Goal: Check status: Check status

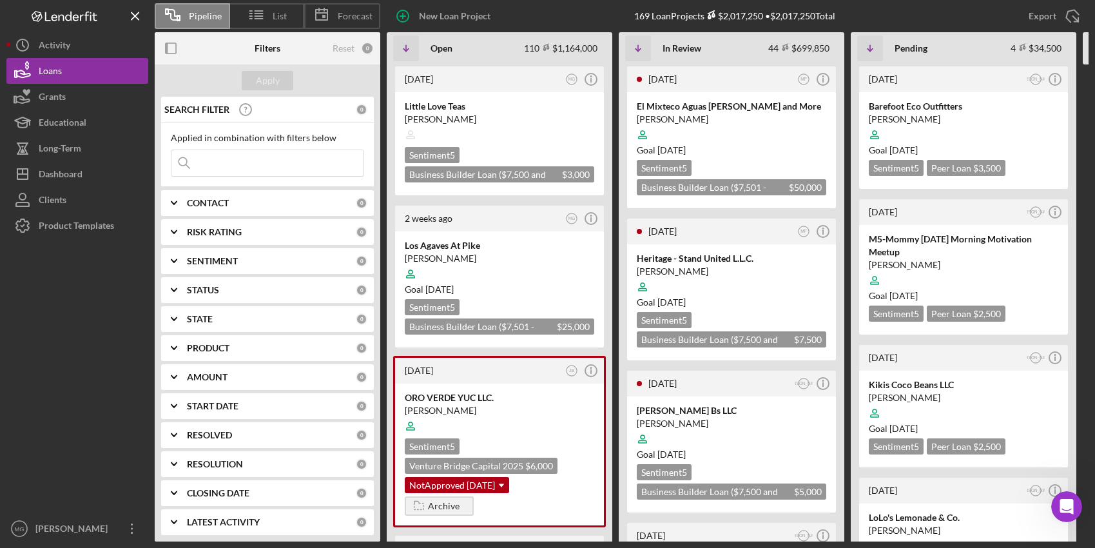
click at [44, 70] on div "Loans" at bounding box center [50, 72] width 23 height 29
click at [244, 162] on input at bounding box center [267, 163] width 192 height 26
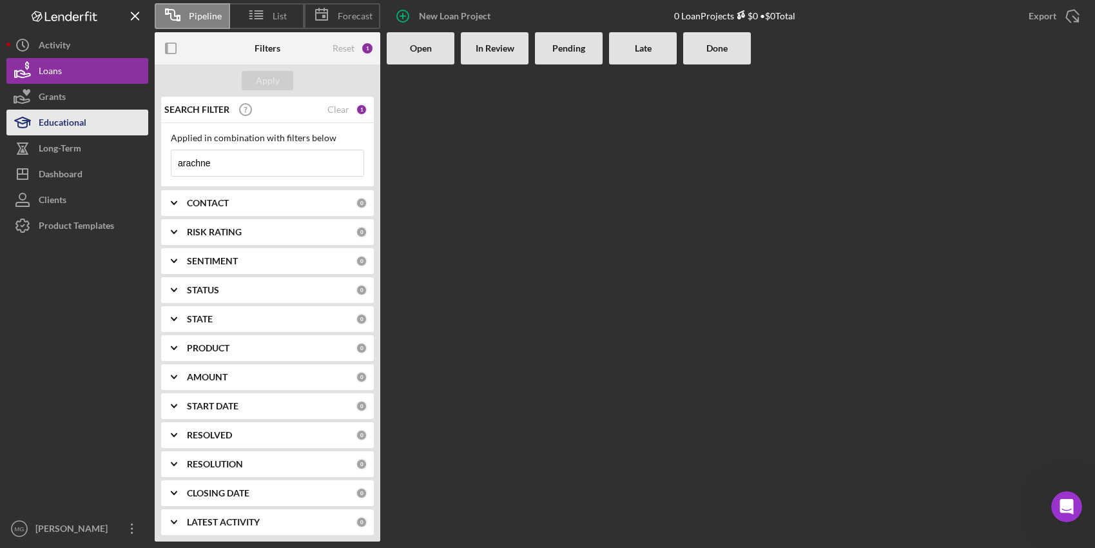
drag, startPoint x: 270, startPoint y: 164, endPoint x: 47, endPoint y: 123, distance: 226.7
click at [47, 123] on div "Pipeline List Forecast New Loan Project 0 Loan Projects $0 • $0 Total Export Ic…" at bounding box center [547, 270] width 1082 height 541
paste input "[PERSON_NAME], Oriyon"
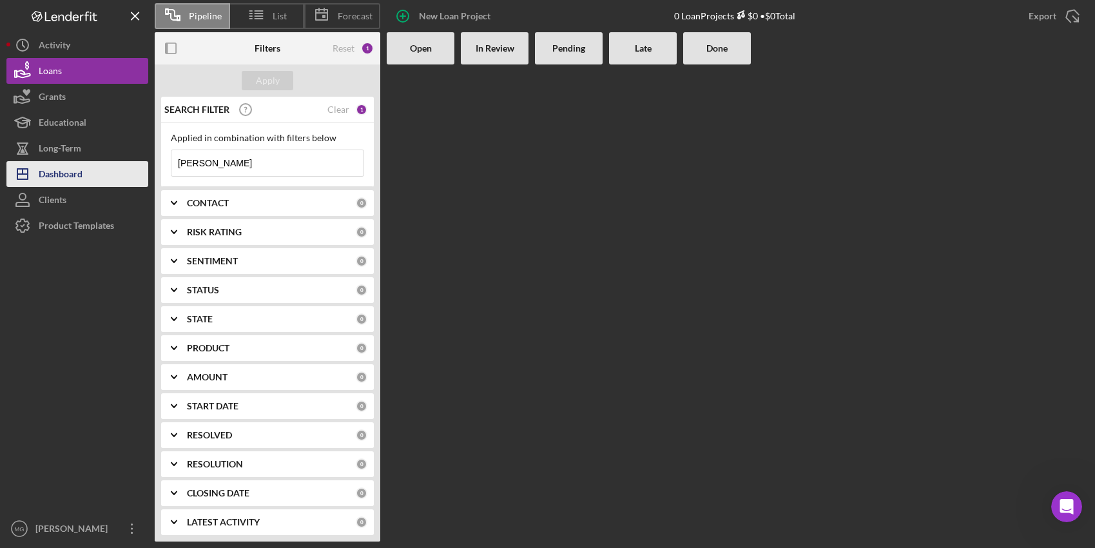
drag, startPoint x: 213, startPoint y: 163, endPoint x: 92, endPoint y: 175, distance: 121.8
click at [92, 175] on div "Pipeline List Forecast New Loan Project 0 Loan Projects $0 • $0 Total Export Ic…" at bounding box center [547, 270] width 1082 height 541
paste input "[PERSON_NAME]"
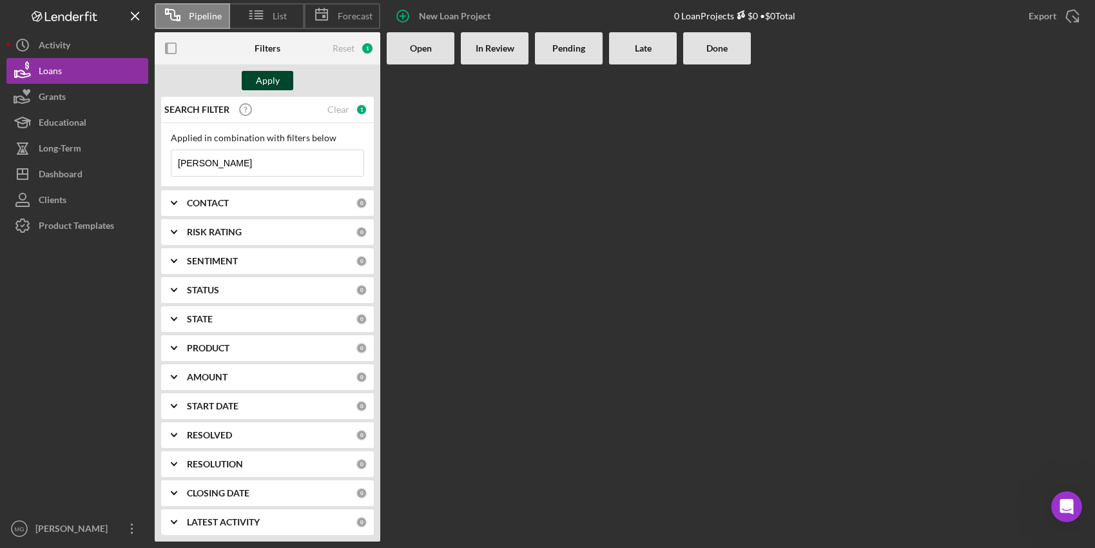
type input "[PERSON_NAME]"
click at [266, 80] on div "Apply" at bounding box center [268, 80] width 24 height 19
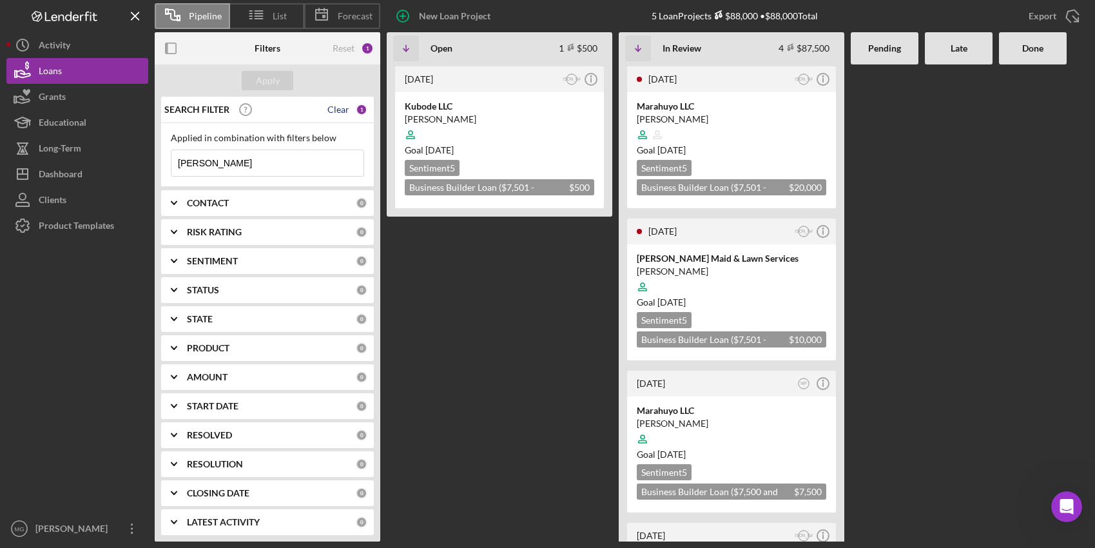
click at [340, 113] on div "Clear" at bounding box center [338, 109] width 22 height 10
click at [214, 161] on input at bounding box center [267, 163] width 192 height 26
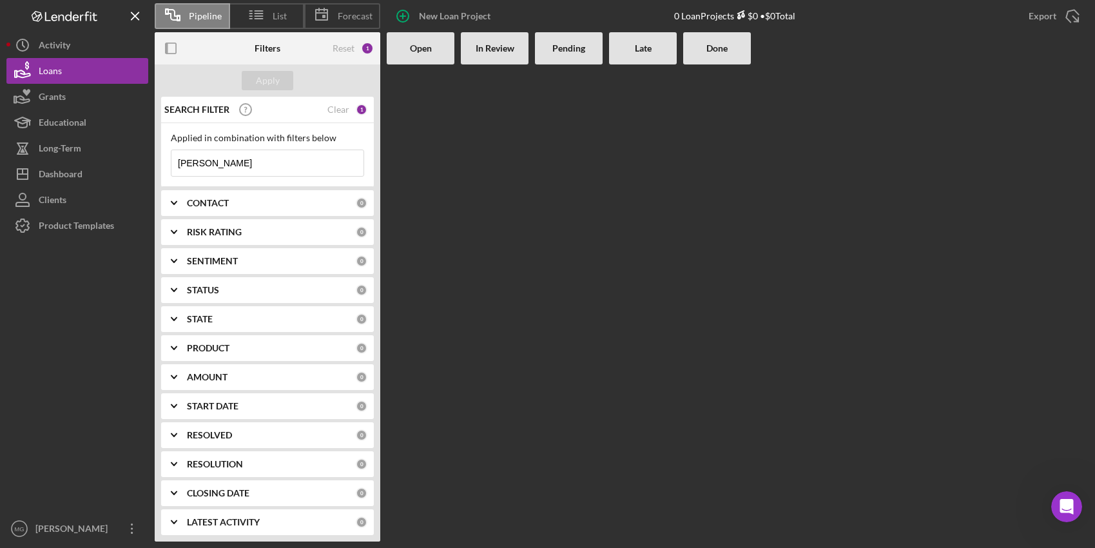
type input "[PERSON_NAME]"
